Goal: Task Accomplishment & Management: Complete application form

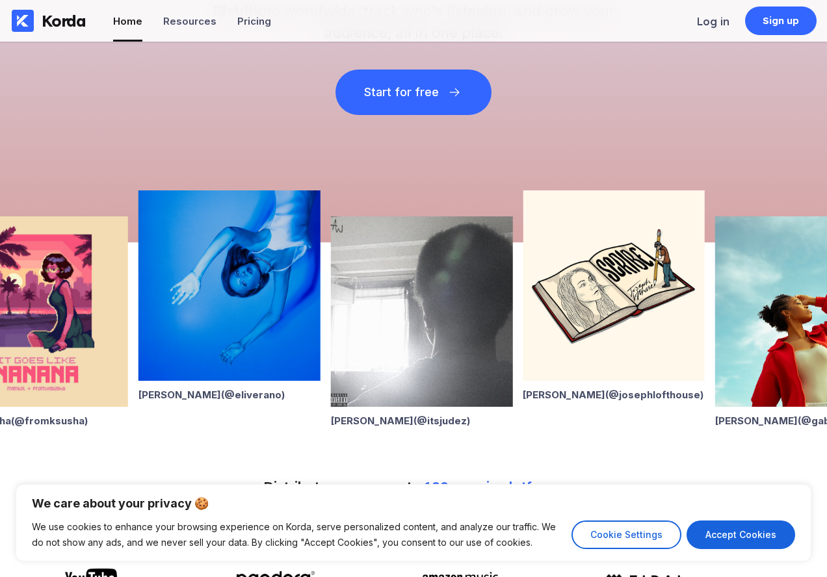
scroll to position [289, 0]
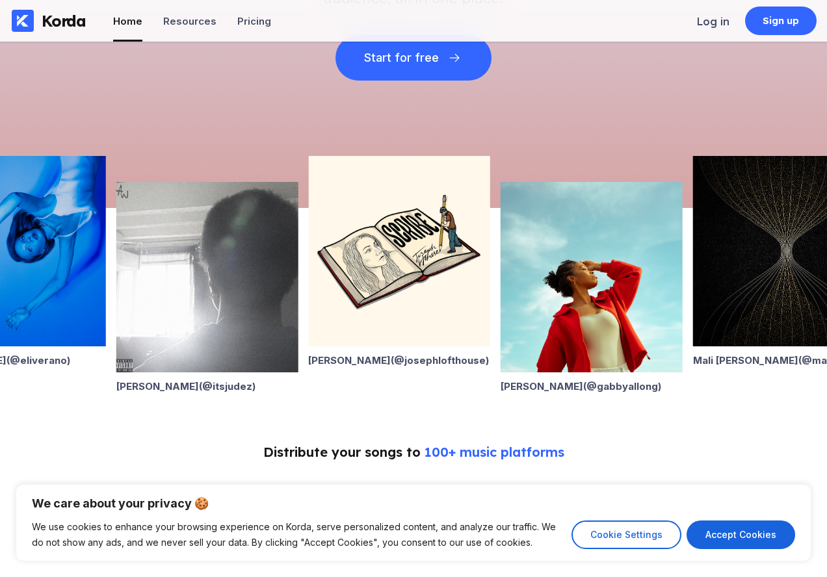
click at [747, 529] on button "Accept Cookies" at bounding box center [741, 535] width 109 height 29
checkbox input "true"
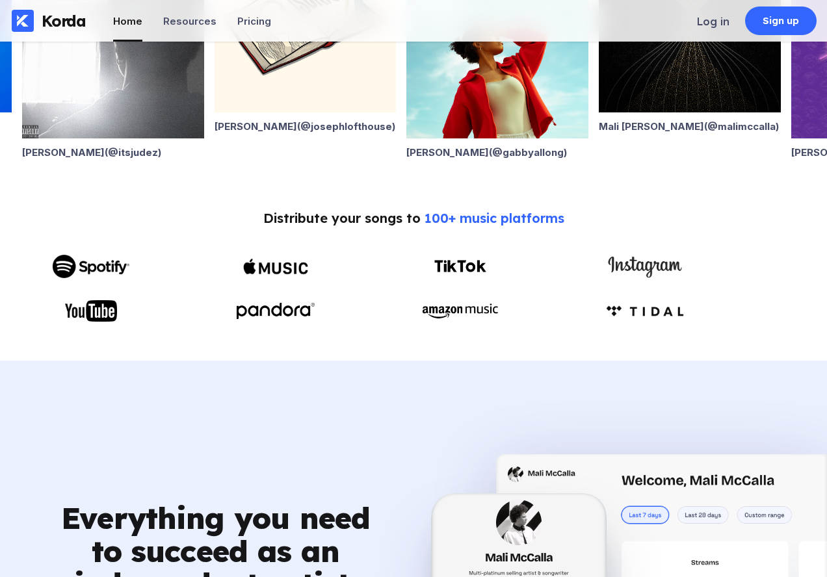
scroll to position [549, 0]
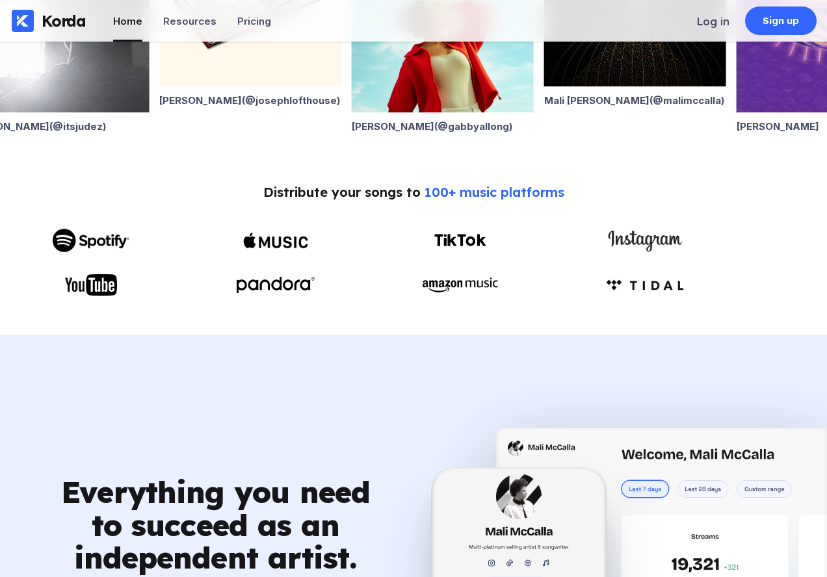
click at [761, 18] on div "Sign up" at bounding box center [781, 21] width 72 height 29
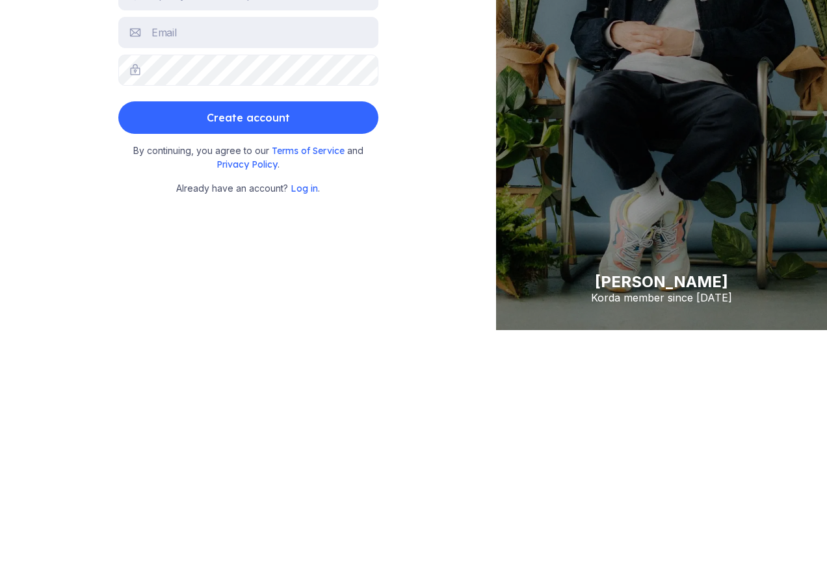
scroll to position [260, 0]
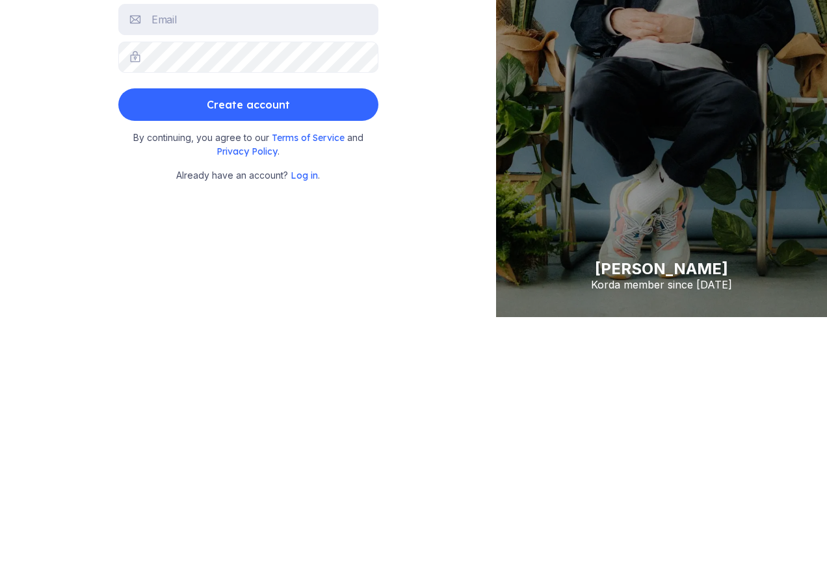
click at [246, 148] on span "Privacy Policy" at bounding box center [247, 152] width 61 height 12
